Goal: Information Seeking & Learning: Learn about a topic

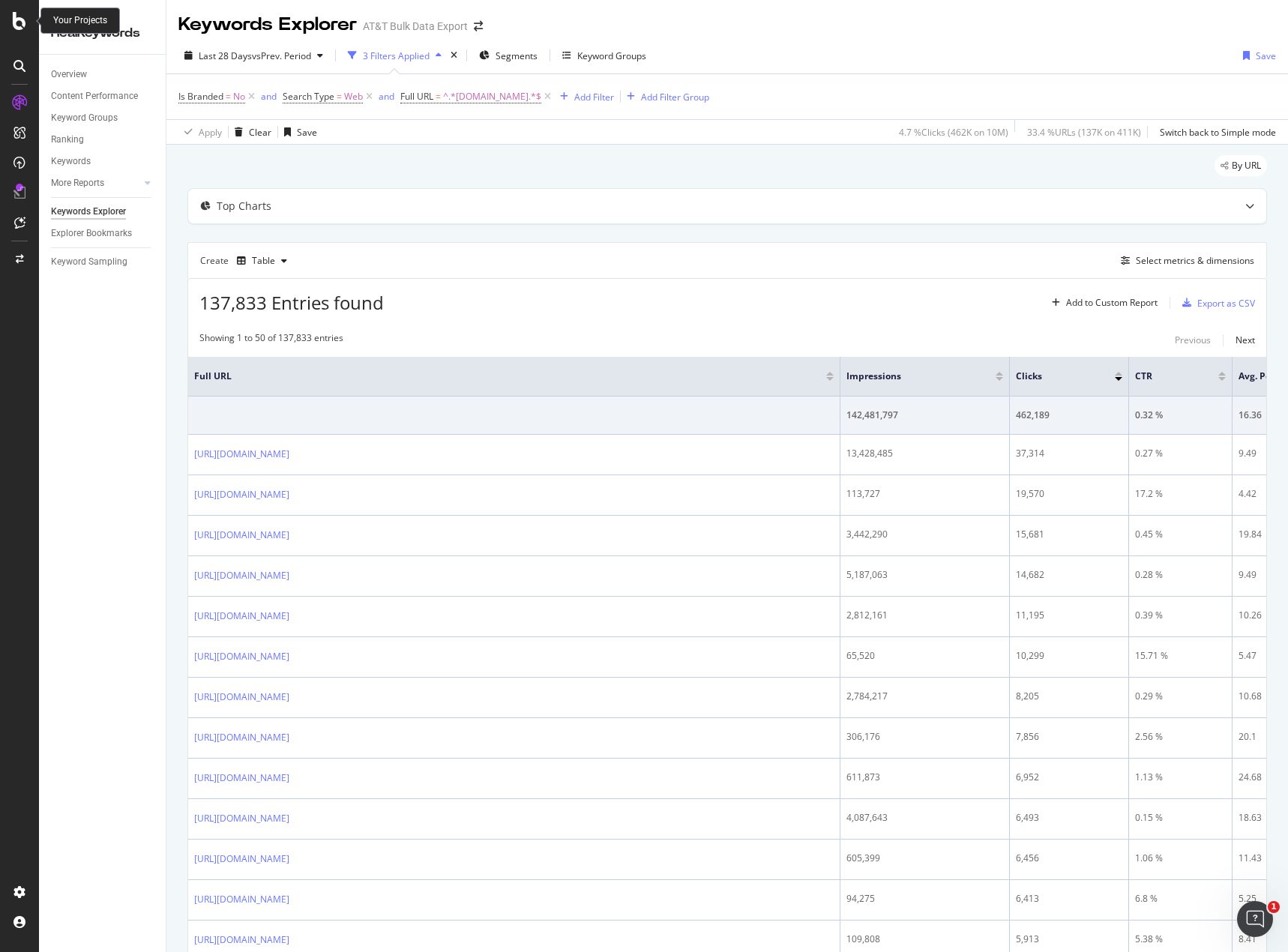
click at [15, 26] on icon at bounding box center [19, 20] width 13 height 18
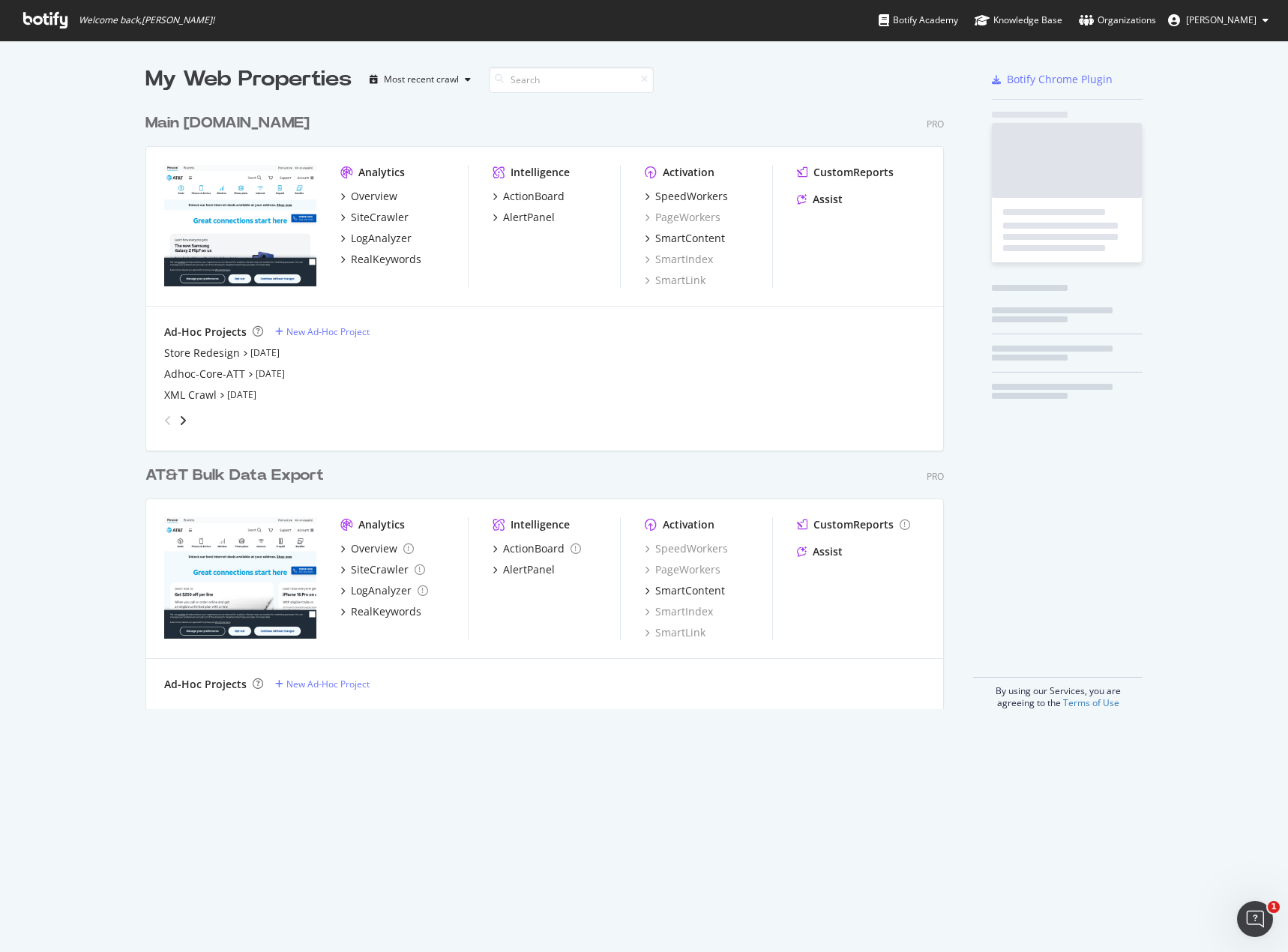
scroll to position [941, 1265]
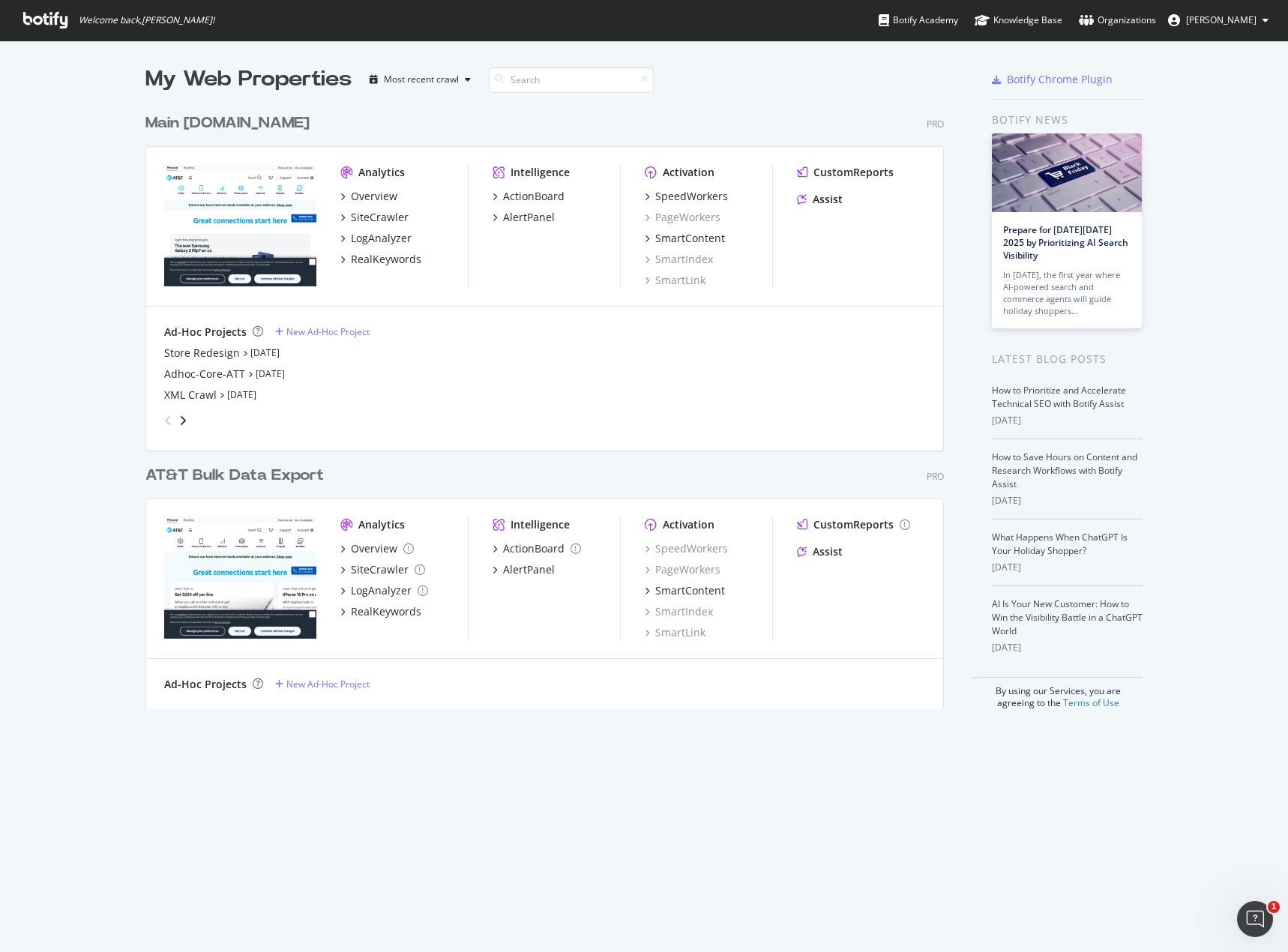
click at [379, 179] on div "Analytics" at bounding box center [381, 172] width 46 height 15
click at [368, 192] on div "Overview" at bounding box center [374, 196] width 46 height 15
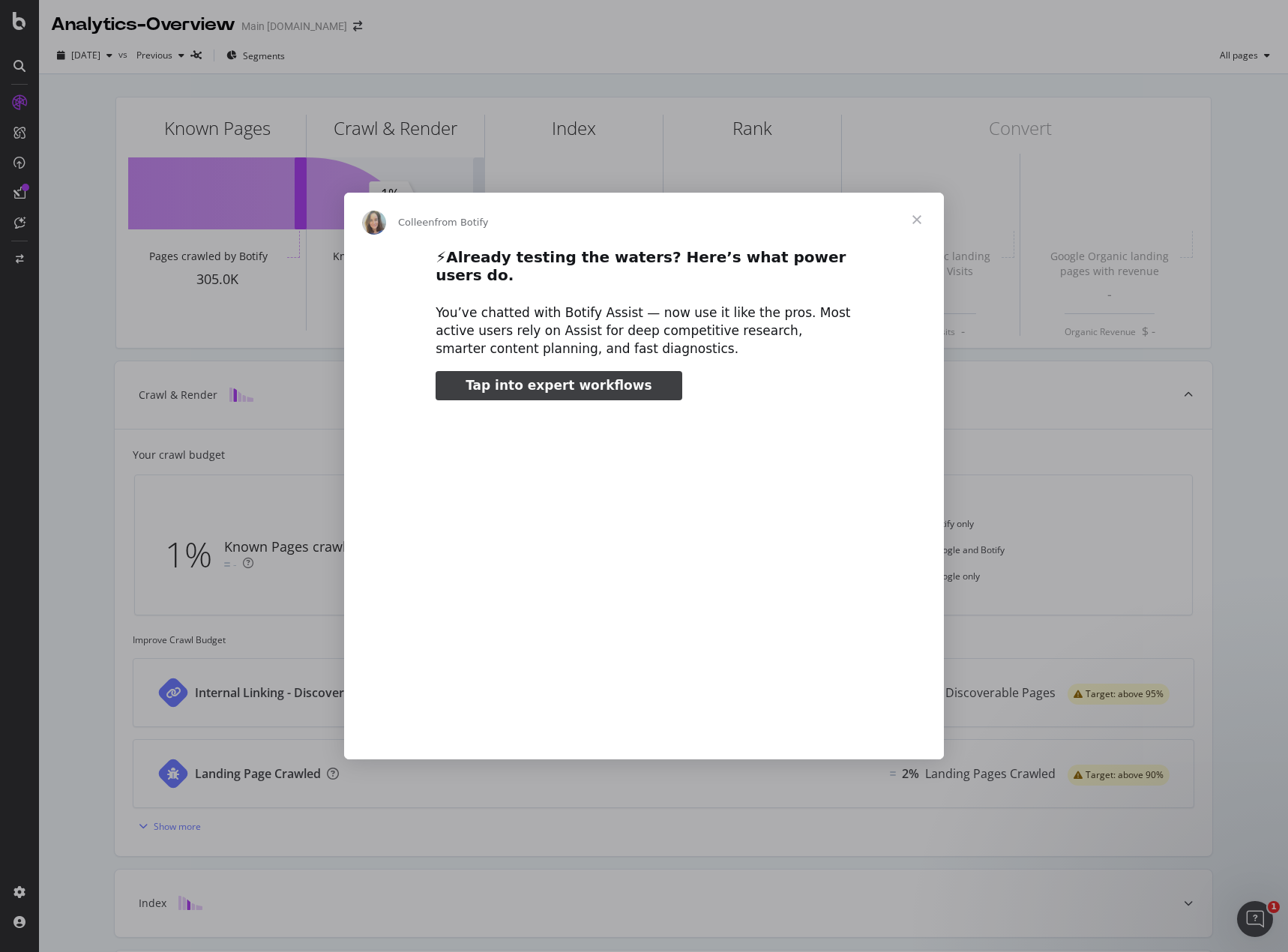
click at [487, 378] on span "Tap into expert workflows" at bounding box center [558, 385] width 186 height 15
type input "703016"
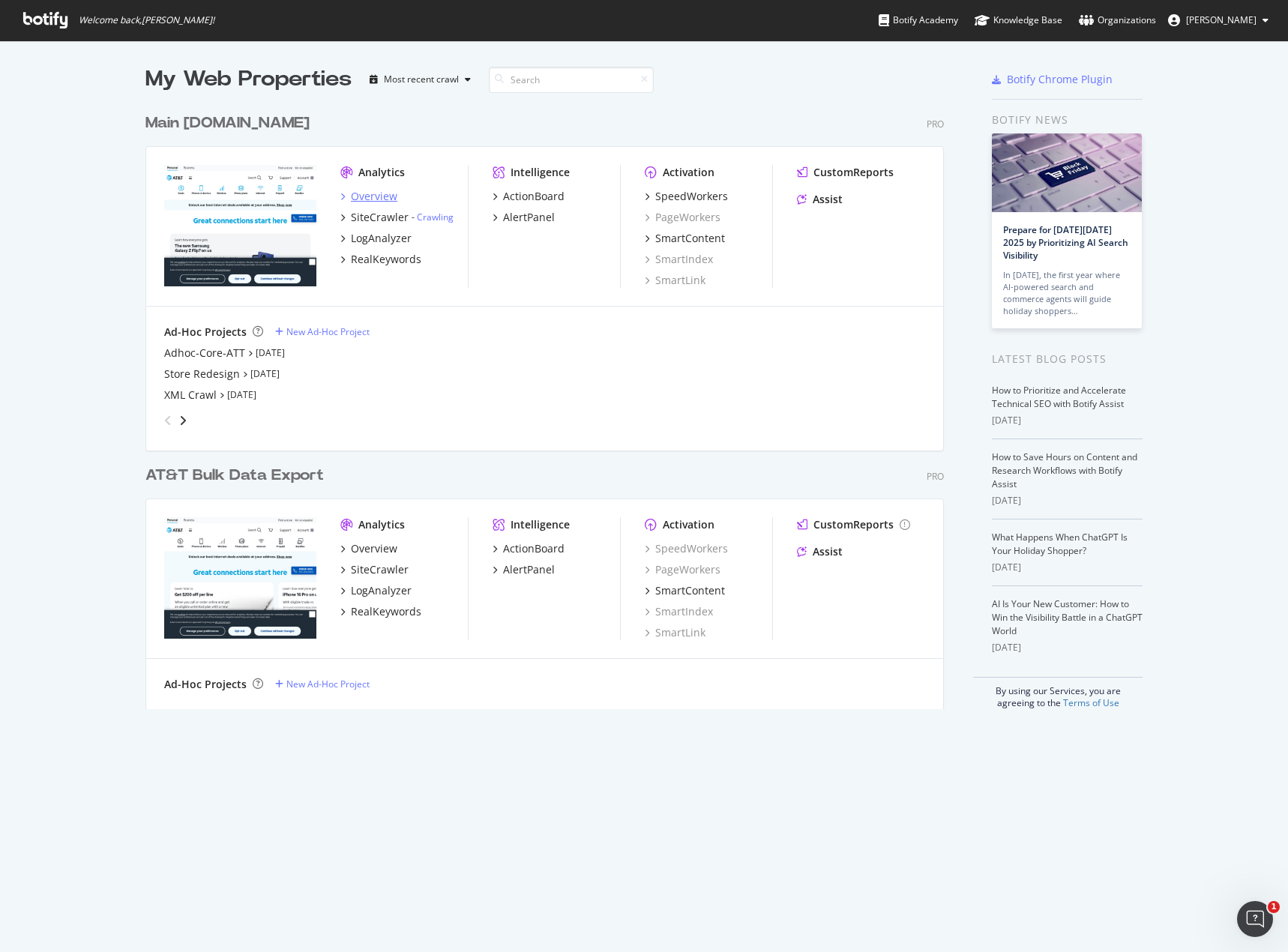
click at [386, 195] on div "Overview" at bounding box center [374, 196] width 46 height 15
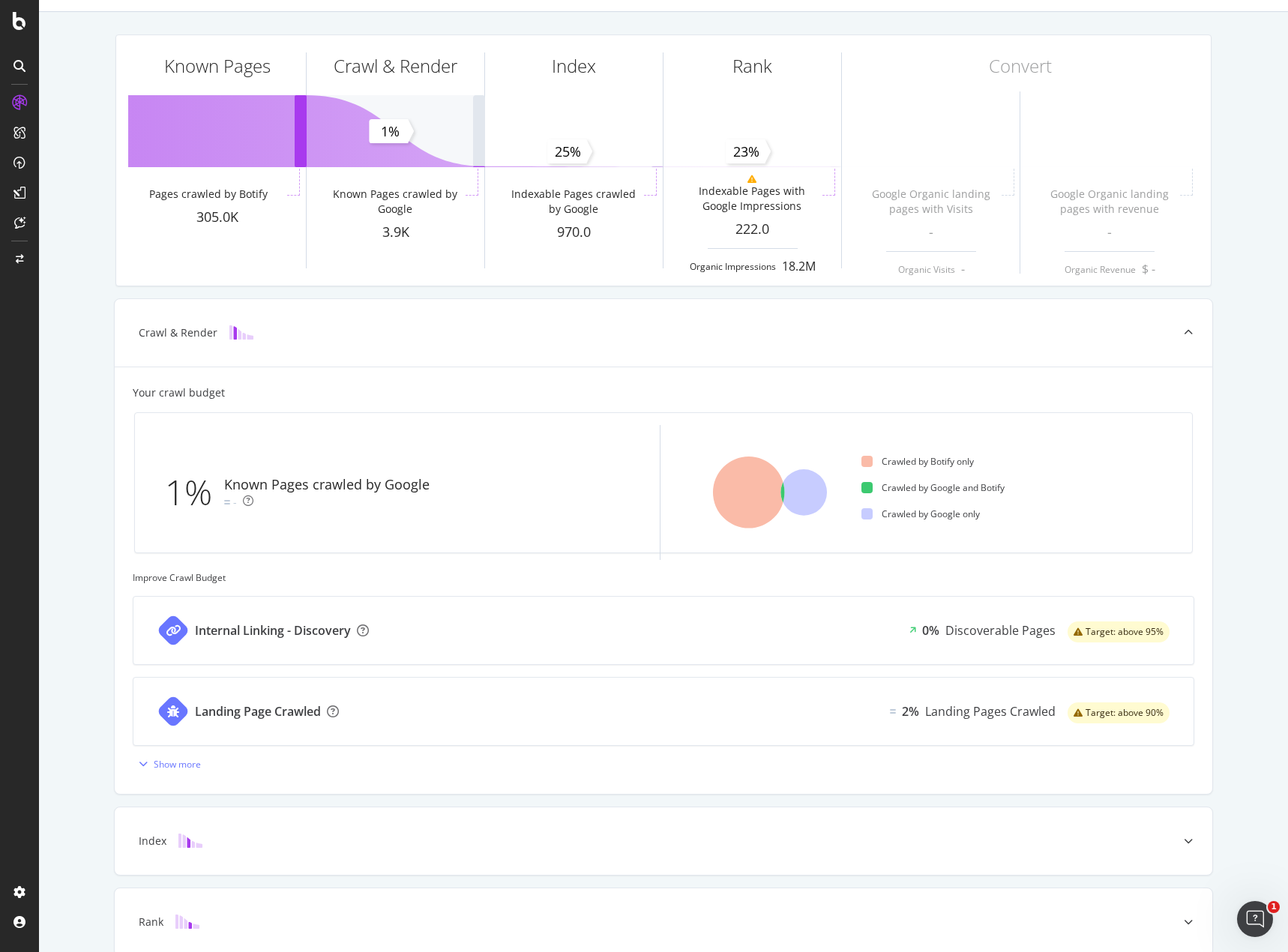
scroll to position [131, 0]
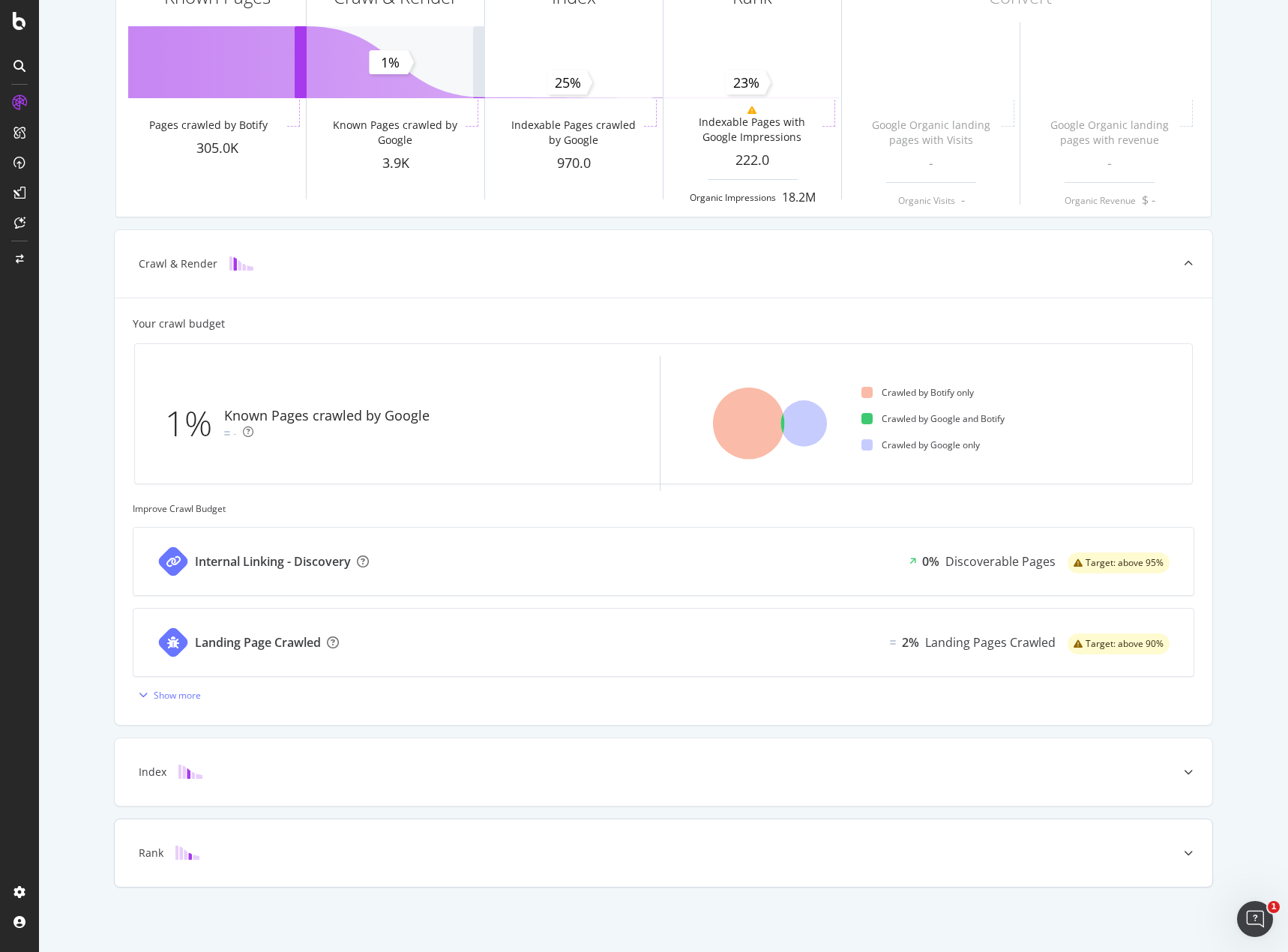
click at [569, 877] on div "Rank" at bounding box center [663, 853] width 1098 height 67
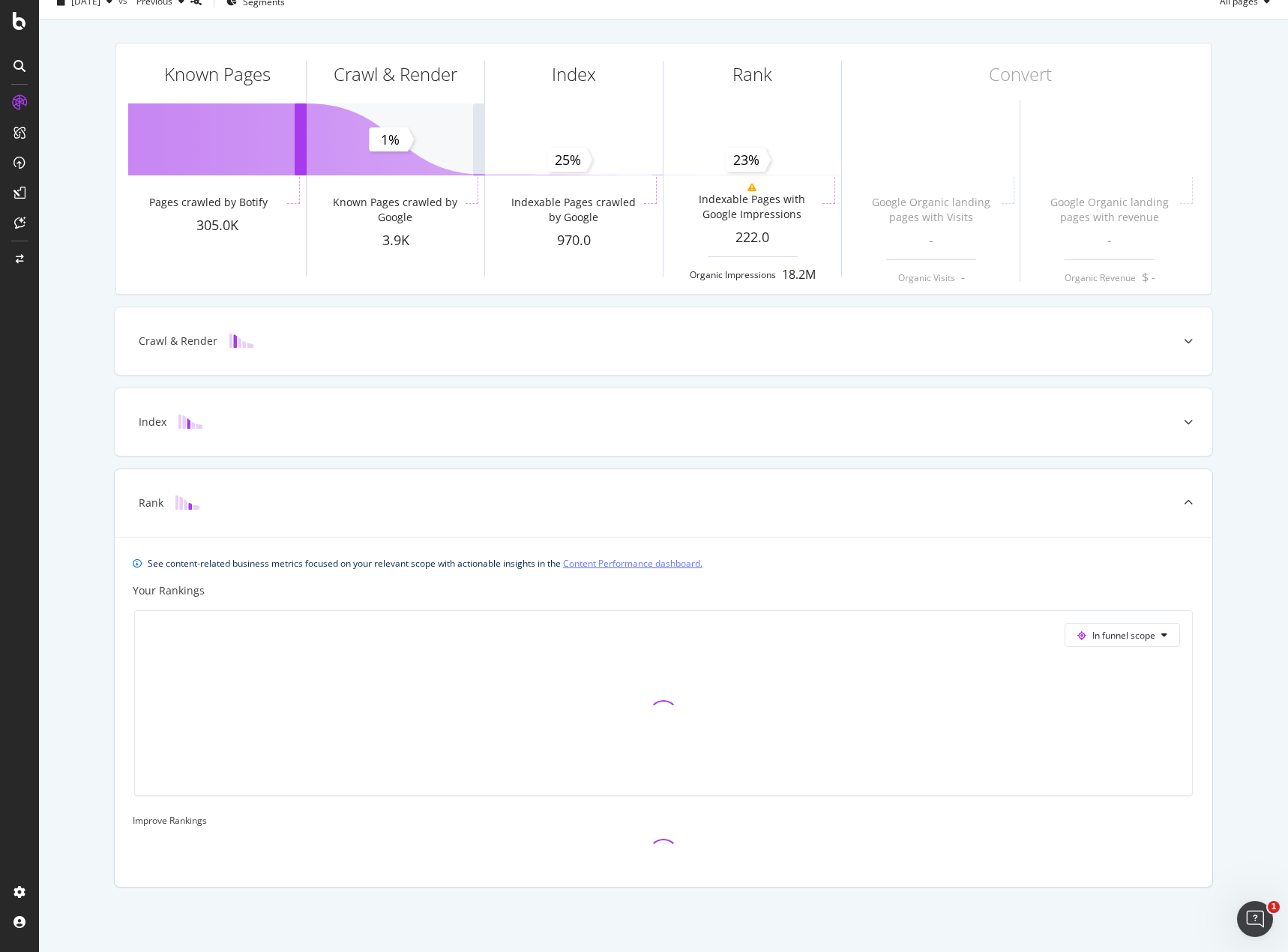
scroll to position [54, 0]
click at [556, 431] on div "Index" at bounding box center [663, 422] width 1098 height 67
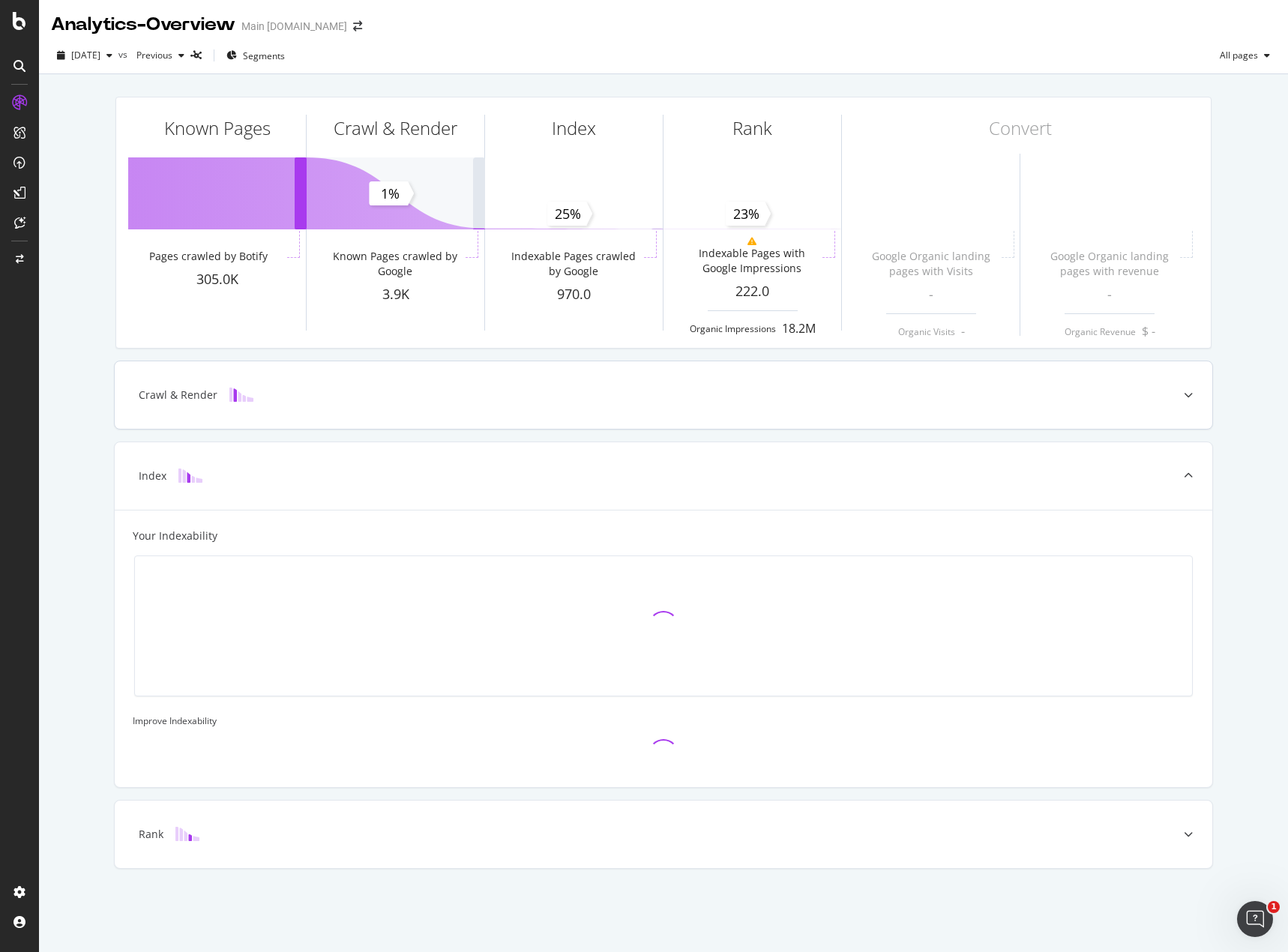
click at [532, 407] on div "Crawl & Render" at bounding box center [663, 395] width 1098 height 67
